Goal: Use online tool/utility: Utilize a website feature to perform a specific function

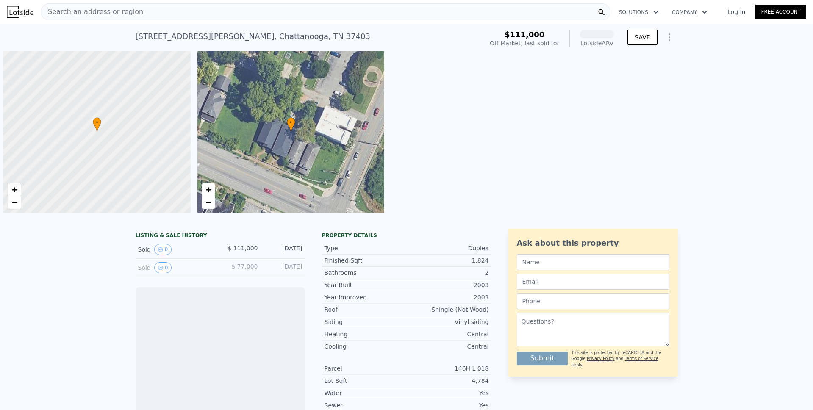
scroll to position [0, 3]
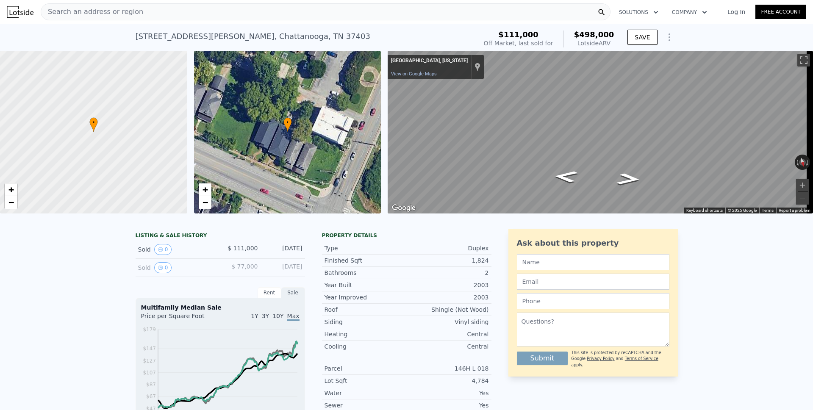
click at [665, 38] on icon "Show Options" at bounding box center [669, 37] width 10 height 10
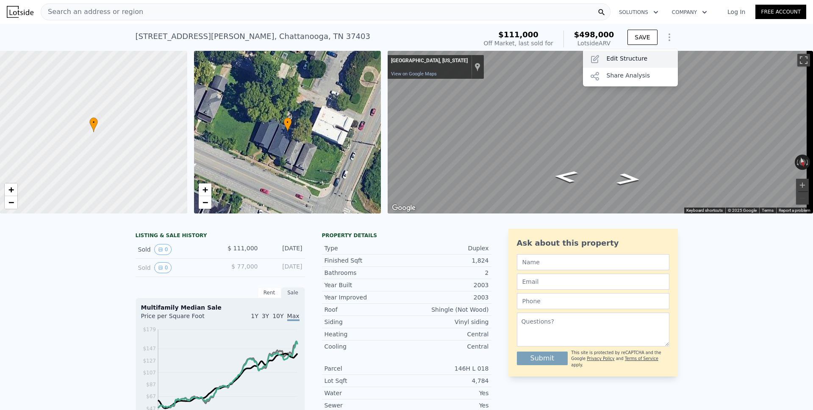
click at [627, 56] on div "Edit Structure" at bounding box center [630, 59] width 95 height 17
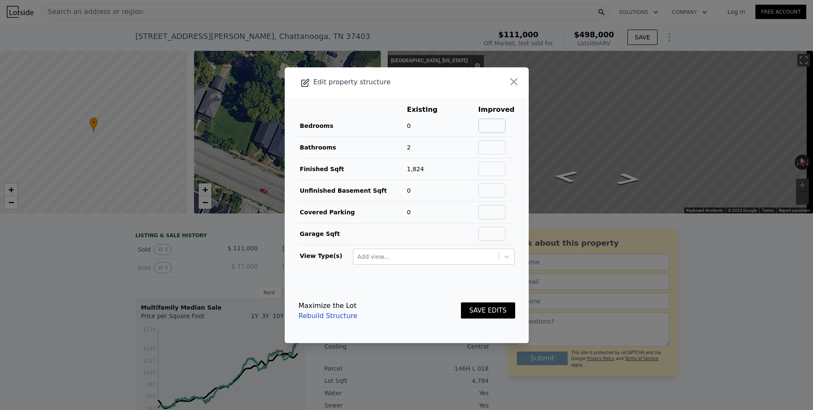
click at [489, 126] on input "text" at bounding box center [491, 126] width 27 height 14
type input "3"
click at [488, 313] on button "SAVE EDITS" at bounding box center [488, 310] width 54 height 17
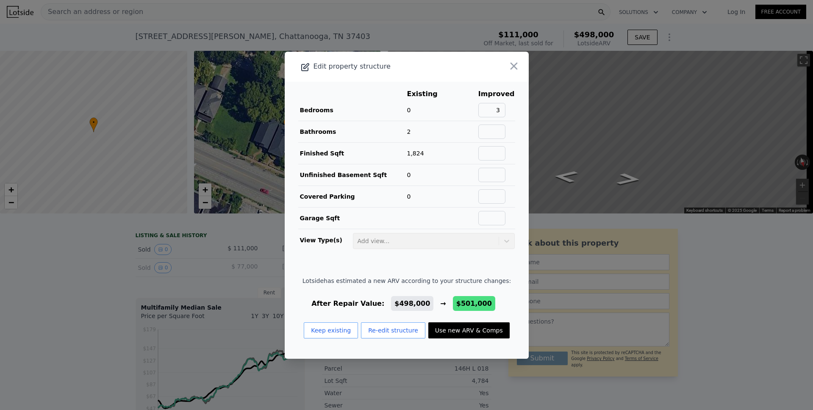
click at [451, 333] on button "Use new ARV & Comps" at bounding box center [468, 330] width 81 height 16
type input "$ 501,000"
type input "$ 352,249"
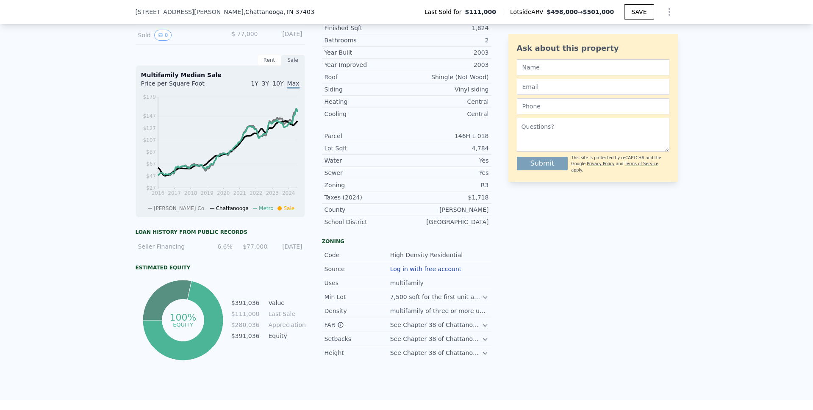
scroll to position [228, 0]
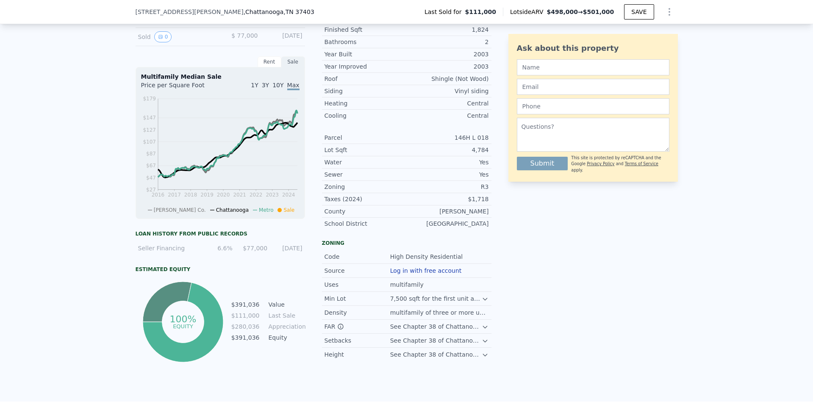
type input "$ 498,000"
type input "$ 349,428"
